Goal: Task Accomplishment & Management: Complete application form

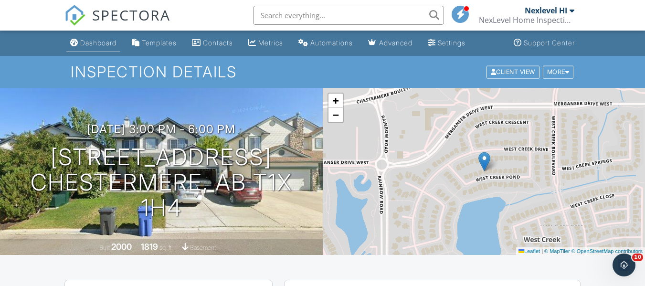
click at [90, 46] on div "Dashboard" at bounding box center [98, 43] width 36 height 8
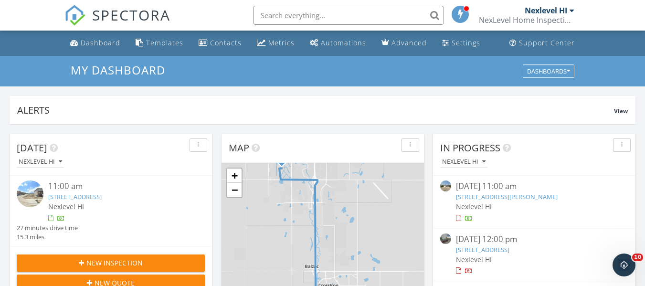
click at [128, 261] on span "New Inspection" at bounding box center [114, 263] width 56 height 10
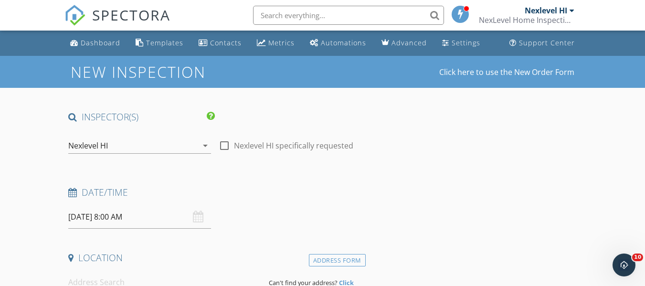
click at [136, 222] on input "09/30/2025 8:00 AM" at bounding box center [139, 216] width 143 height 23
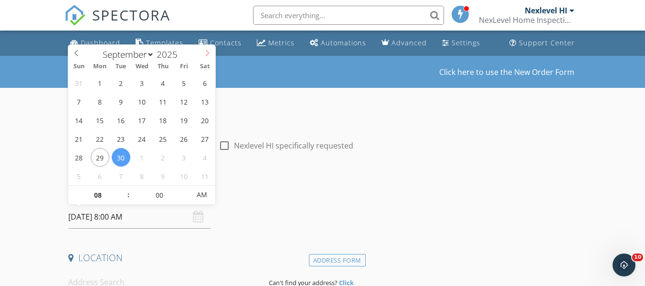
select select "9"
click at [207, 53] on icon at bounding box center [207, 53] width 7 height 7
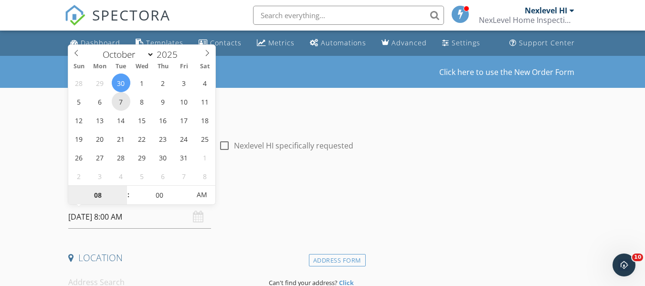
type input "10/07/2025 8:00 AM"
type input "09"
type input "10/07/2025 9:00 AM"
click at [124, 190] on span at bounding box center [123, 191] width 7 height 10
type input "10"
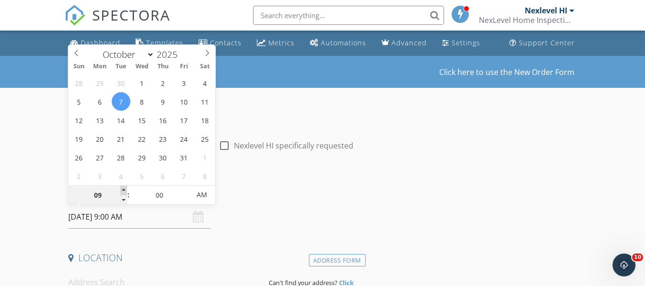
type input "10/07/2025 10:00 AM"
click at [124, 190] on span at bounding box center [123, 191] width 7 height 10
type input "11"
type input "10/07/2025 11:00 AM"
click at [124, 190] on span at bounding box center [123, 191] width 7 height 10
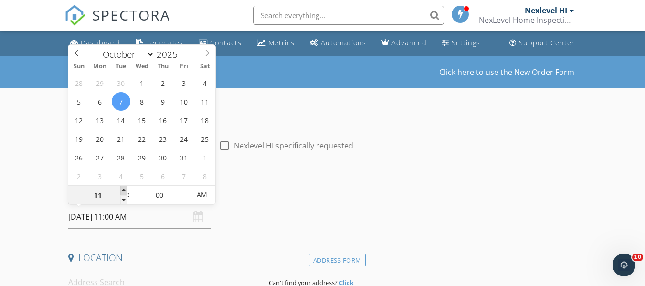
type input "12"
type input "10/07/2025 12:00 PM"
click at [124, 190] on span at bounding box center [123, 191] width 7 height 10
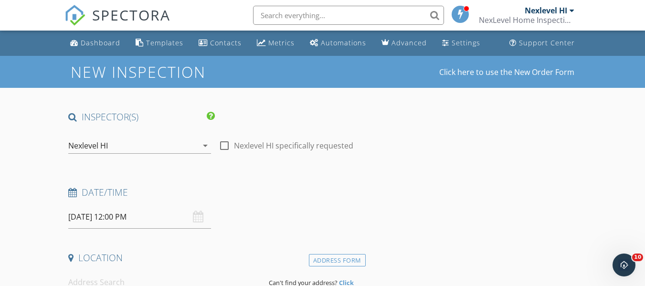
click at [279, 195] on h4 "Date/Time" at bounding box center [214, 192] width 293 height 12
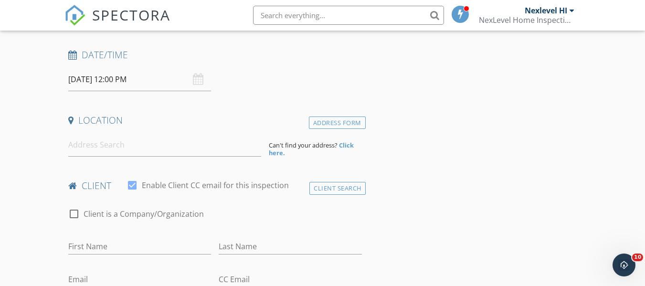
scroll to position [143, 0]
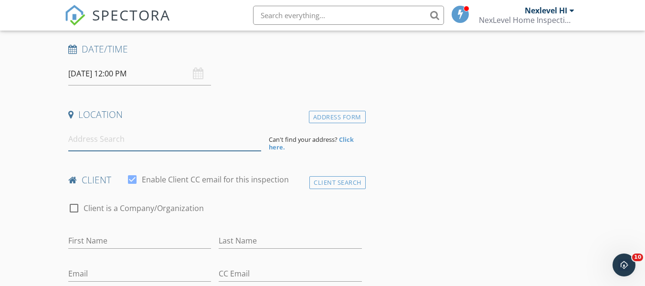
click at [102, 146] on input at bounding box center [164, 139] width 193 height 23
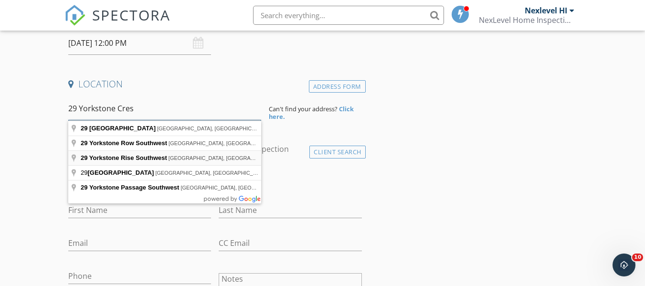
scroll to position [191, 0]
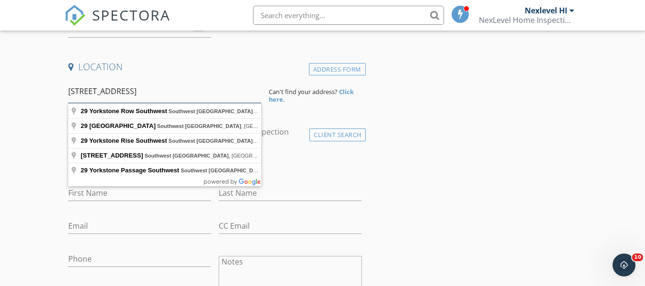
type input "29 Yorkstone Crescent SW"
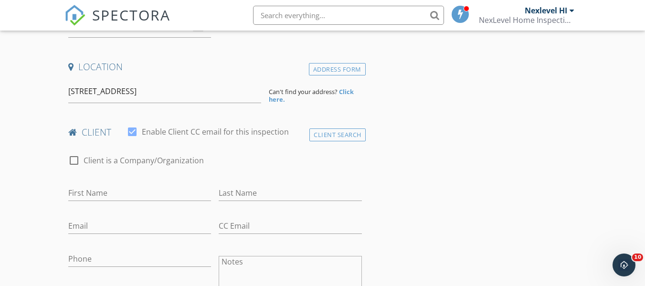
click at [350, 95] on strong "Click here." at bounding box center [311, 95] width 85 height 16
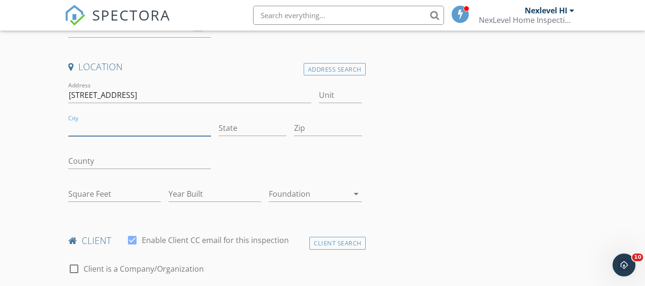
click at [123, 126] on input "City" at bounding box center [139, 128] width 143 height 16
type input "Calgary"
click at [118, 196] on input "Square Feet" at bounding box center [114, 194] width 93 height 16
click at [313, 128] on input "Zip" at bounding box center [328, 128] width 68 height 16
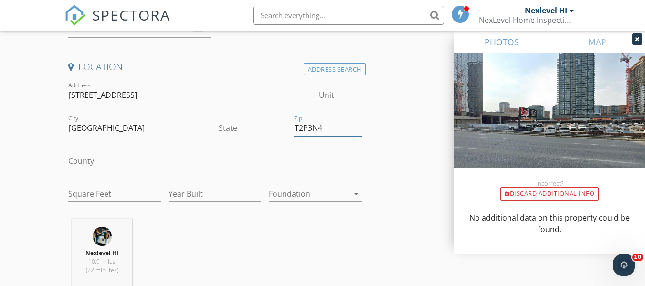
type input "T2P3N4"
click at [86, 190] on input "Square Feet" at bounding box center [114, 194] width 93 height 16
type input "2155"
click at [181, 193] on input "Year Built" at bounding box center [215, 194] width 93 height 16
type input "2024"
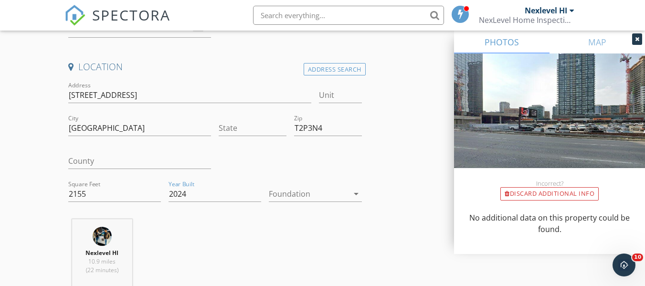
click at [310, 192] on div at bounding box center [308, 193] width 79 height 15
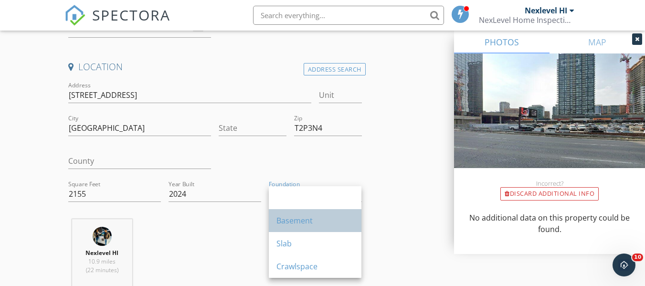
click at [303, 225] on div "Basement" at bounding box center [315, 220] width 77 height 11
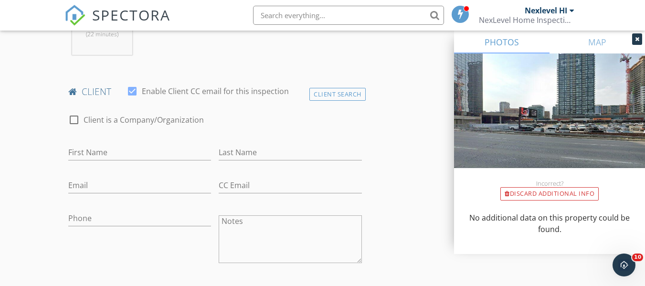
scroll to position [430, 0]
click at [99, 149] on input "First Name" at bounding box center [139, 150] width 143 height 16
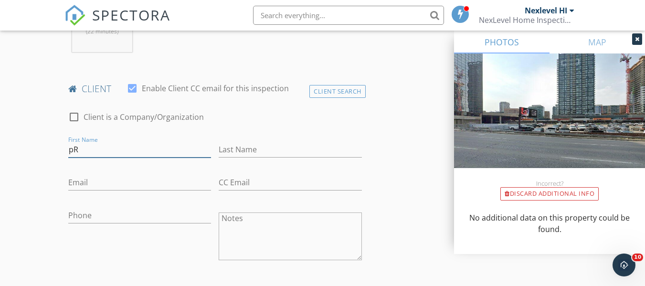
type input "p"
type input "[PERSON_NAME]"
click at [258, 146] on input "Last Name" at bounding box center [290, 150] width 143 height 16
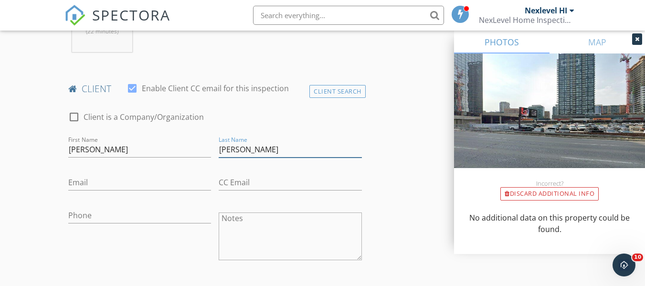
type input "[PERSON_NAME]"
click at [77, 184] on input "Email" at bounding box center [139, 183] width 143 height 16
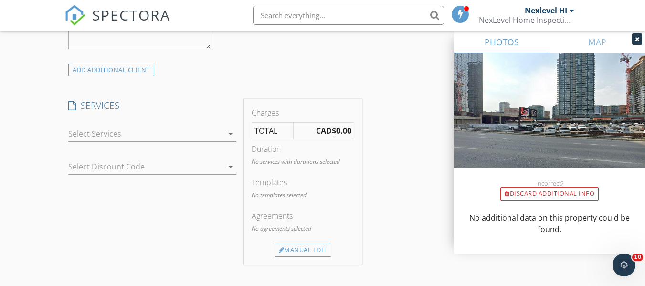
scroll to position [716, 0]
type input "[EMAIL_ADDRESS][DOMAIN_NAME]"
click at [199, 131] on div at bounding box center [145, 132] width 155 height 15
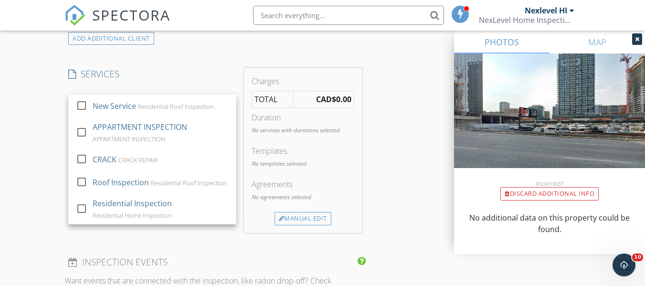
scroll to position [764, 0]
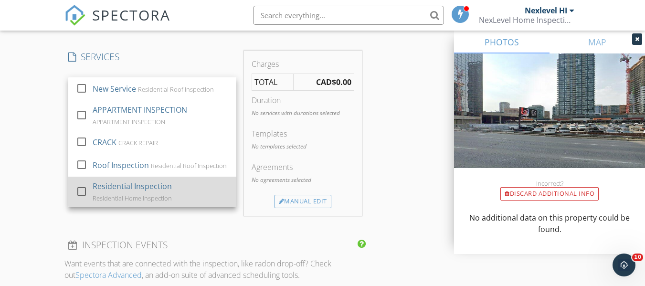
click at [177, 205] on div "Residential Inspection Residential Home Inspection" at bounding box center [161, 192] width 136 height 31
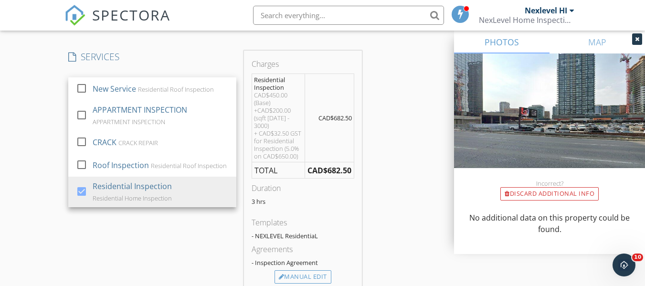
click at [146, 232] on div "SERVICES check_box_outline_blank New Service Residential Roof Inspection check_…" at bounding box center [152, 171] width 176 height 241
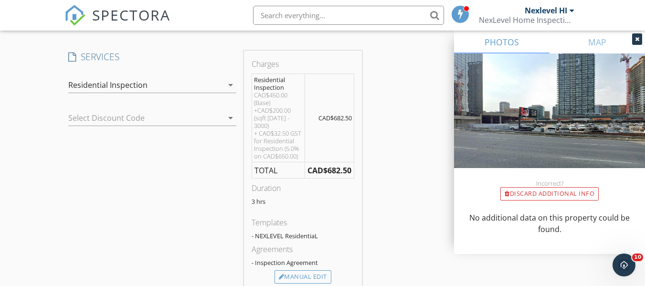
click at [179, 122] on div at bounding box center [138, 117] width 141 height 15
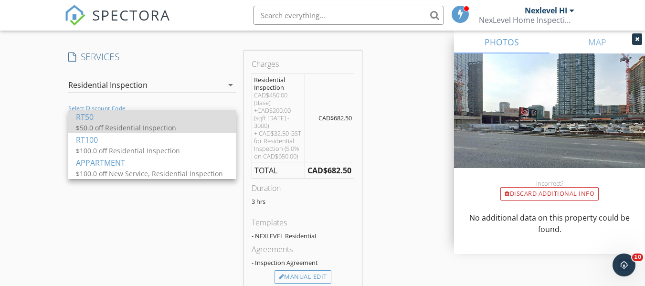
click at [162, 121] on div "RT50" at bounding box center [152, 116] width 153 height 11
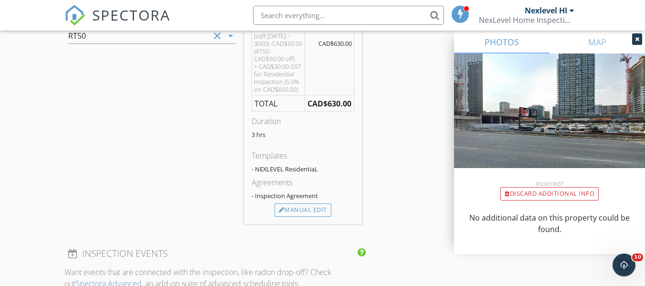
scroll to position [860, 0]
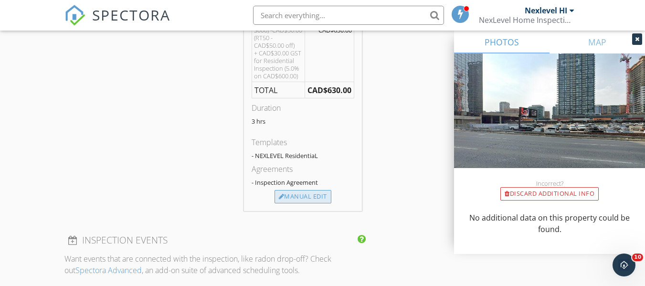
click at [311, 197] on div "Manual Edit" at bounding box center [303, 196] width 57 height 13
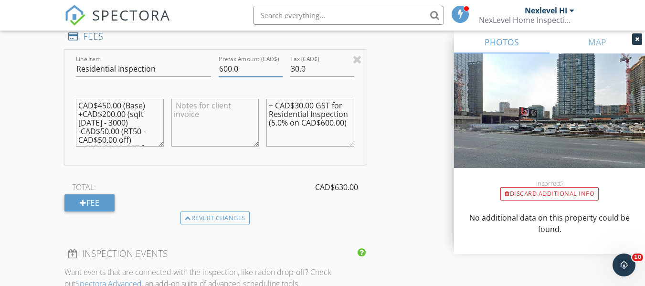
click at [224, 67] on input "600.0" at bounding box center [251, 69] width 64 height 16
type input "400.0"
click at [296, 65] on input "30.0" at bounding box center [322, 69] width 64 height 16
type input "02"
click at [299, 104] on textarea "+ CAD$30.00 GST for Residential Inspection (5.0% on CAD$600.00)" at bounding box center [310, 123] width 87 height 48
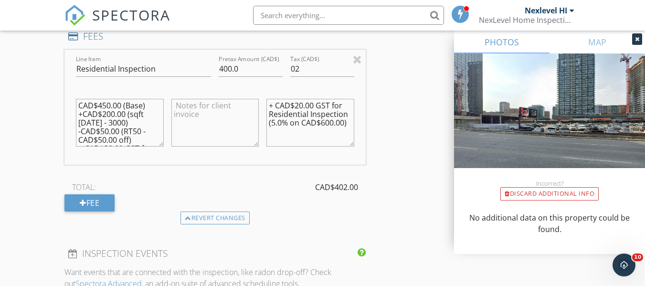
click at [326, 124] on textarea "+ CAD$20.00 GST for Residential Inspection (5.0% on CAD$600.00)" at bounding box center [310, 123] width 87 height 48
type textarea "+ CAD$20.00 GST for Residential Inspection (5.0% on CAD$400.00)"
click at [102, 105] on textarea "CAD$450.00 (Base) +CAD$200.00 (sqft 2000 - 3000) -CAD$50.00 (RT50 - CAD$50.00 o…" at bounding box center [119, 123] width 87 height 48
click at [106, 116] on textarea "CAD$350.00 (Base) +CAD$200.00 (sqft 2000 - 3000) -CAD$50.00 (RT50 - CAD$50.00 o…" at bounding box center [119, 123] width 87 height 48
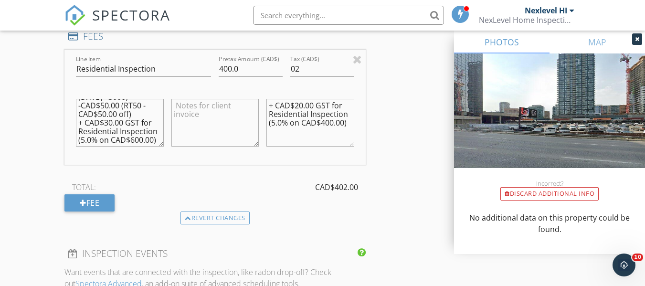
click at [108, 105] on textarea "CAD$350.00 (Base) +CAD$100.00 (sqft 2000 - 3000) -CAD$50.00 (RT50 - CAD$50.00 o…" at bounding box center [119, 123] width 87 height 48
click at [102, 130] on textarea "CAD$350.00 (Base) +CAD$100.00 (sqft 2000 - 3000) -CAD$50.00 (RT50 - CAD$50.00 o…" at bounding box center [119, 123] width 87 height 48
type textarea "CAD$350.00 (Base) +CAD$100.00 (sqft [DATE] - 3000) -CAD$50.00 (RT50 - CAD$50.00…"
click at [192, 105] on textarea at bounding box center [214, 123] width 87 height 48
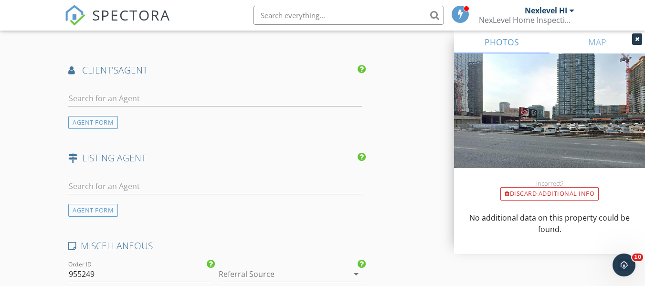
scroll to position [1242, 0]
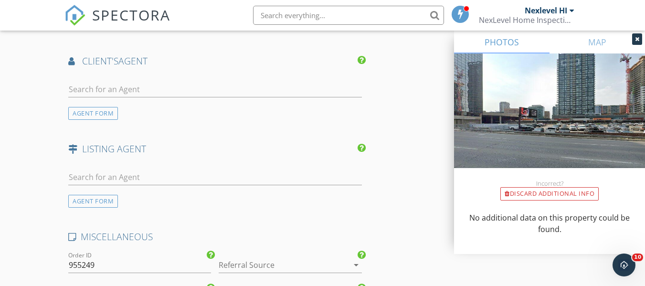
type textarea "Realtor referral discount is applied to inspection fee"
click at [160, 86] on input "text" at bounding box center [214, 90] width 293 height 16
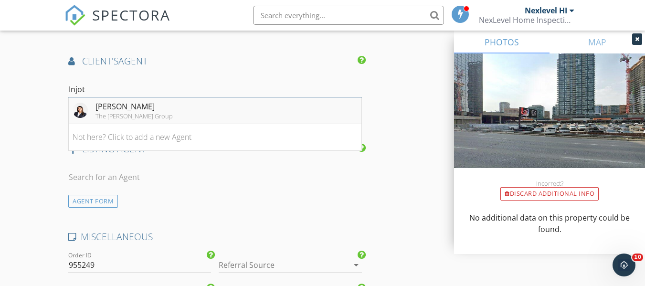
type input "Injot"
click at [157, 112] on li "Injot Kaur The Chhabra Group" at bounding box center [215, 110] width 292 height 27
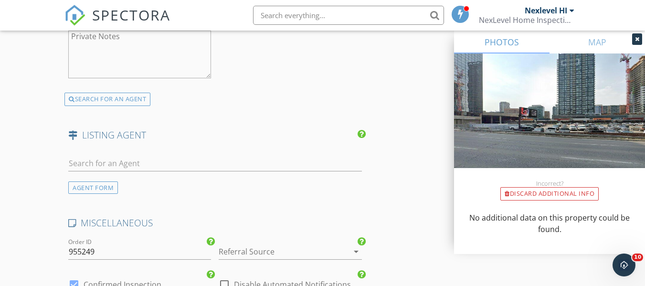
scroll to position [1624, 0]
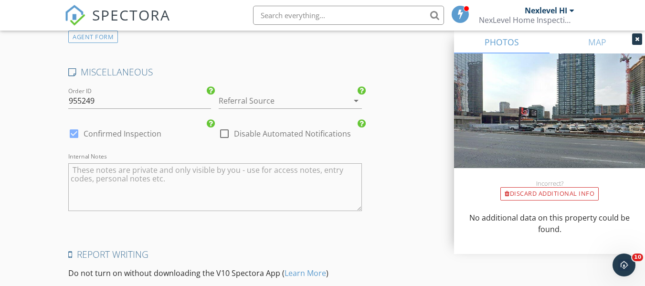
click at [235, 104] on div at bounding box center [277, 100] width 116 height 15
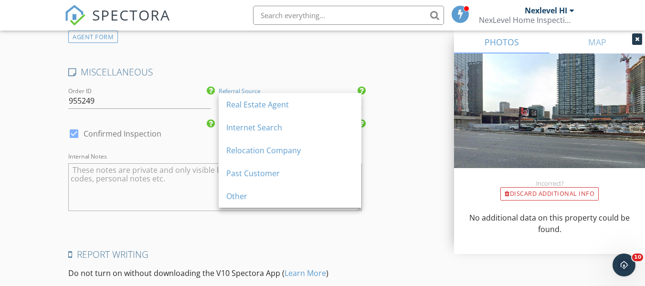
click at [235, 104] on div "Real Estate Agent" at bounding box center [290, 104] width 128 height 11
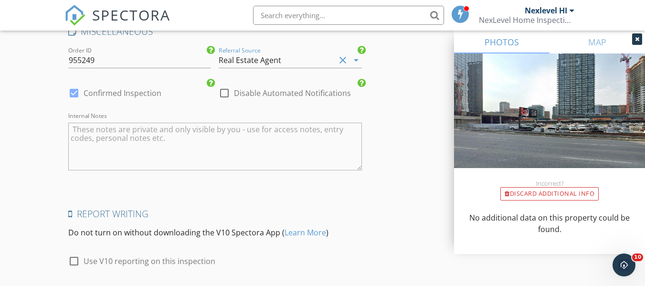
scroll to position [1736, 0]
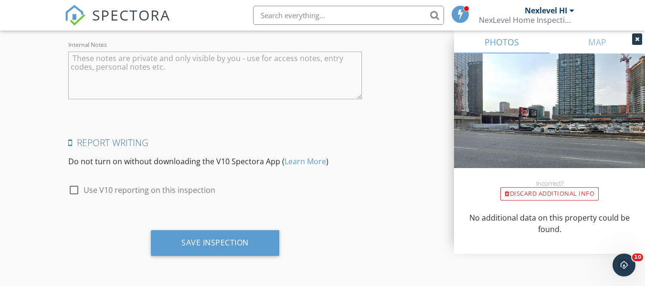
click at [76, 188] on div at bounding box center [74, 190] width 16 height 16
checkbox input "true"
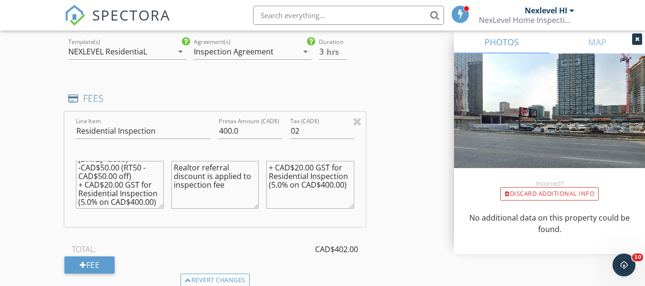
scroll to position [780, 0]
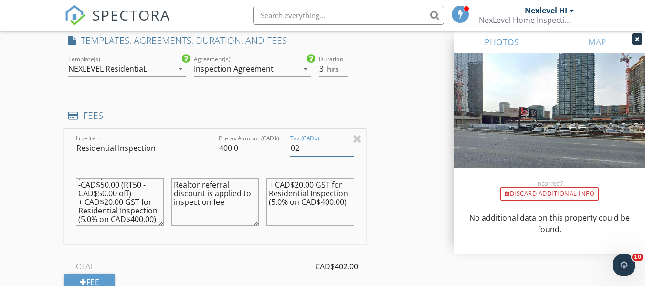
click at [305, 149] on input "02" at bounding box center [322, 148] width 64 height 16
type input "0"
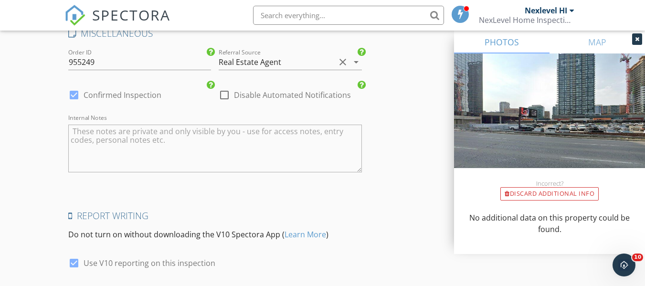
scroll to position [1736, 0]
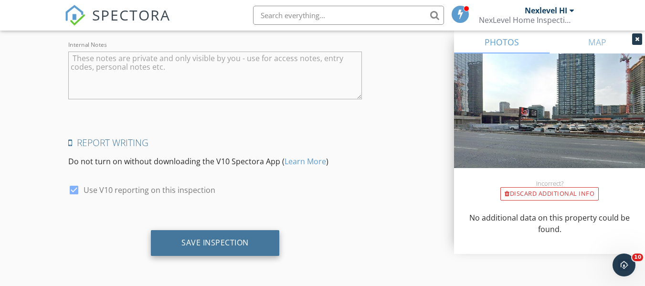
type input "20.01"
click at [234, 241] on div "Save Inspection" at bounding box center [215, 243] width 67 height 10
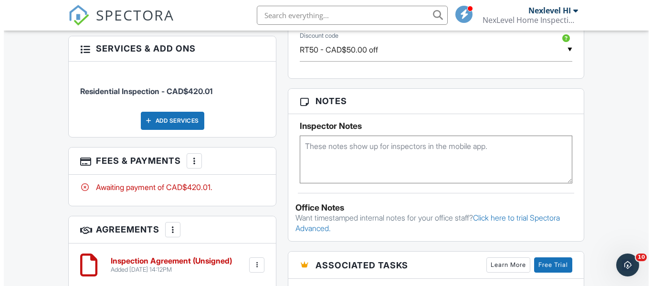
scroll to position [525, 0]
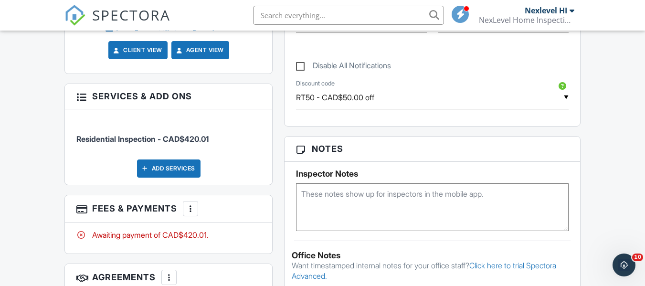
click at [213, 137] on li "Residential Inspection - CAD$420.01" at bounding box center [168, 134] width 184 height 35
click at [199, 134] on span "Residential Inspection - CAD$420.01" at bounding box center [142, 139] width 132 height 10
click at [213, 232] on div "Awaiting payment of CAD$420.01." at bounding box center [168, 235] width 184 height 11
click at [213, 230] on div "Awaiting payment of CAD$420.01." at bounding box center [168, 235] width 184 height 11
click at [192, 204] on div at bounding box center [191, 209] width 10 height 10
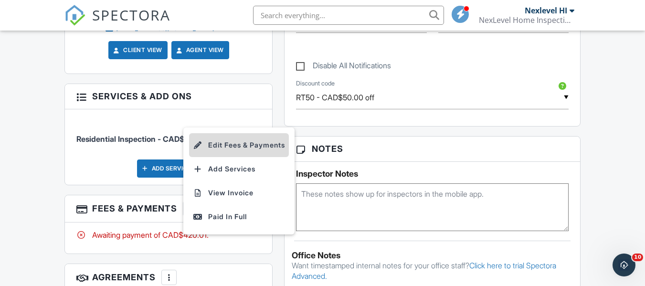
click at [232, 140] on li "Edit Fees & Payments" at bounding box center [239, 145] width 100 height 24
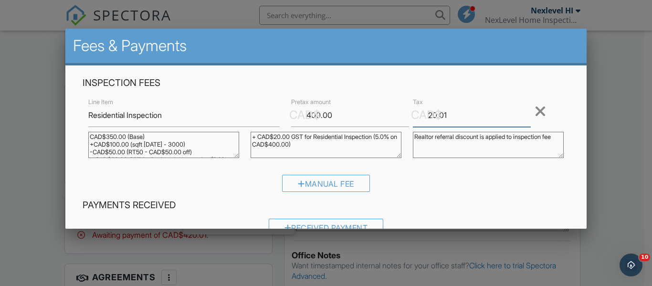
click at [452, 118] on input "20.01" at bounding box center [472, 115] width 118 height 23
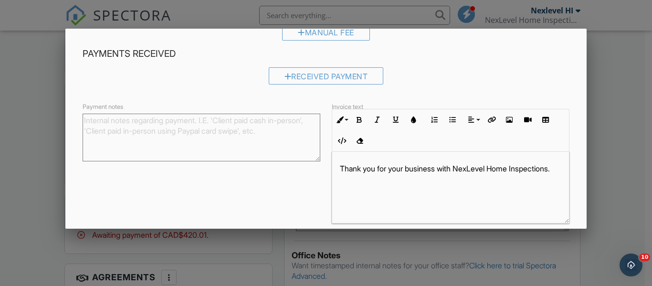
scroll to position [191, 0]
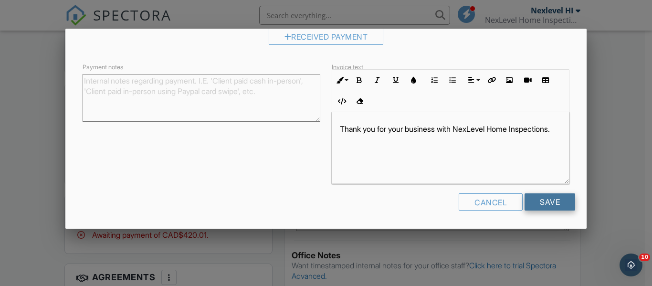
type input "20.00"
click at [529, 202] on input "Save" at bounding box center [550, 201] width 51 height 17
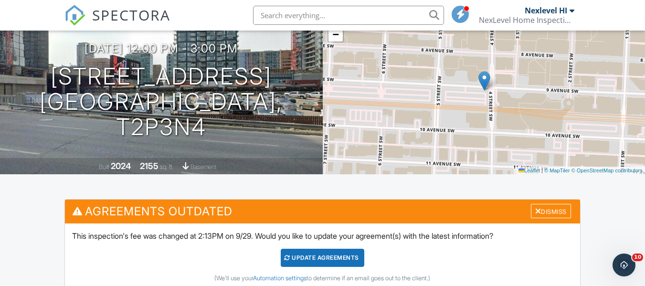
scroll to position [174, 0]
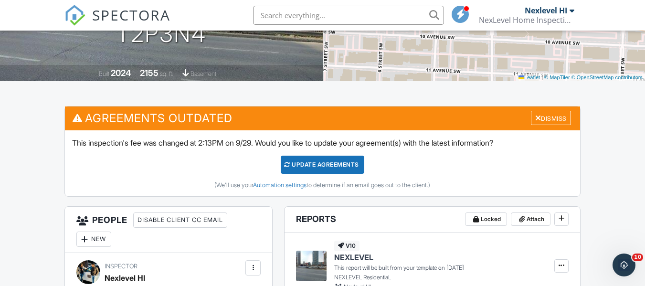
click at [344, 170] on div "Update Agreements" at bounding box center [323, 165] width 84 height 18
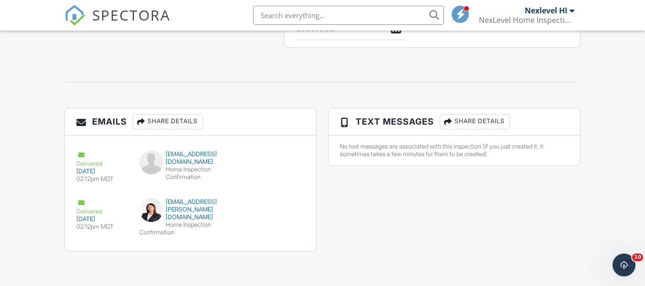
scroll to position [1029, 0]
